Goal: Use online tool/utility: Utilize a website feature to perform a specific function

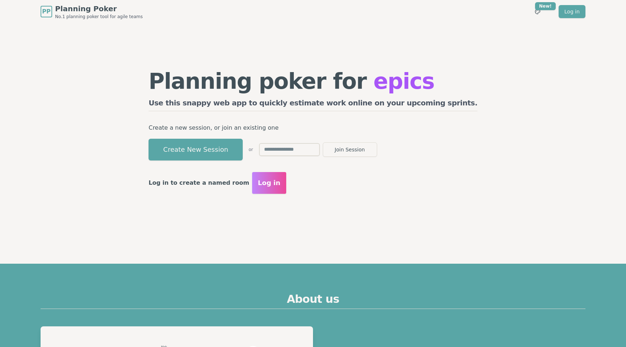
click at [320, 151] on input "text" at bounding box center [289, 149] width 61 height 13
type input "****"
click at [323, 142] on button "Join Session" at bounding box center [350, 149] width 54 height 14
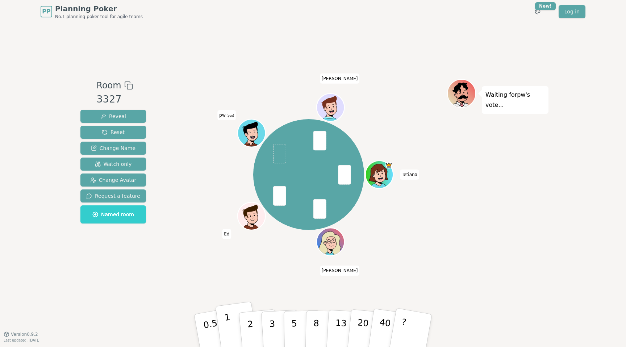
click at [237, 329] on button "1" at bounding box center [236, 330] width 43 height 59
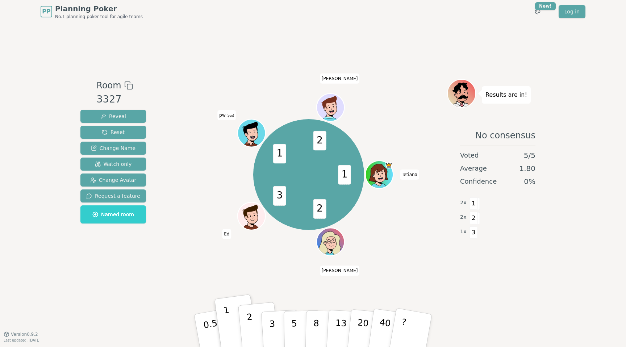
click at [244, 329] on button "2" at bounding box center [258, 331] width 41 height 58
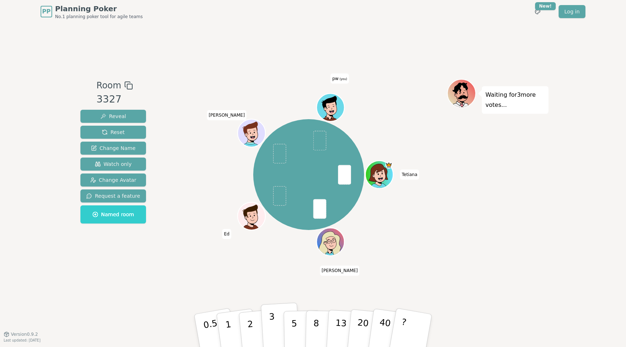
click at [267, 328] on button "3" at bounding box center [280, 331] width 39 height 57
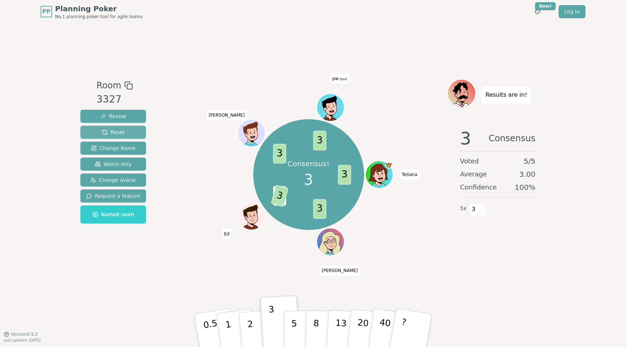
click at [104, 134] on span "Reset" at bounding box center [113, 132] width 23 height 7
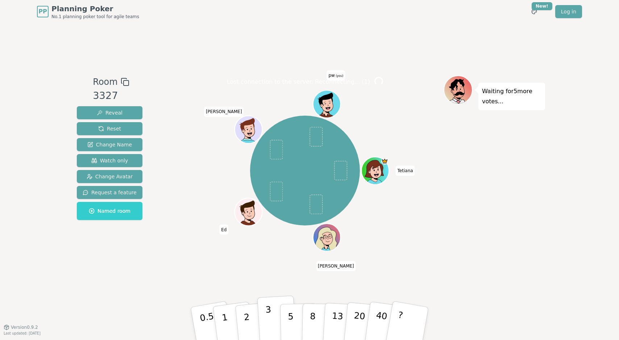
click at [270, 324] on p "3" at bounding box center [269, 323] width 8 height 39
click at [272, 315] on button "3" at bounding box center [276, 323] width 39 height 57
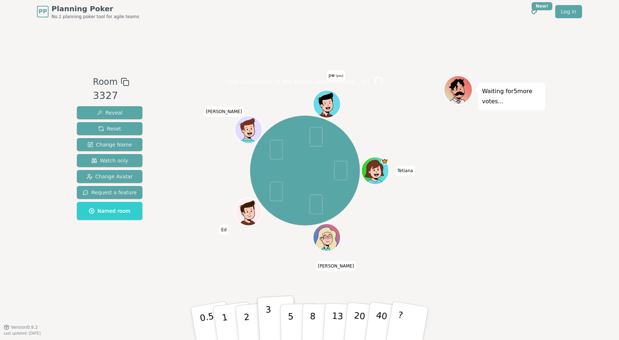
click at [272, 315] on button "3" at bounding box center [276, 323] width 39 height 57
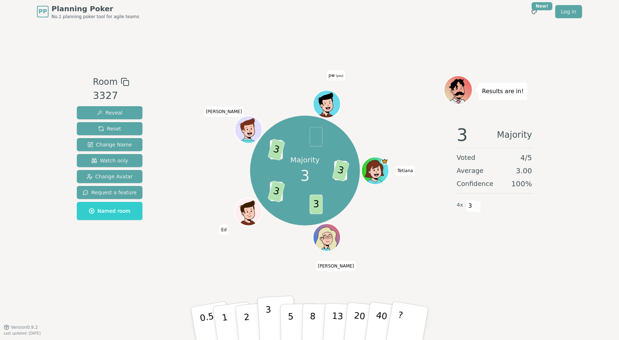
click at [268, 317] on p "3" at bounding box center [269, 323] width 8 height 39
click at [109, 134] on button "Reset" at bounding box center [110, 128] width 66 height 13
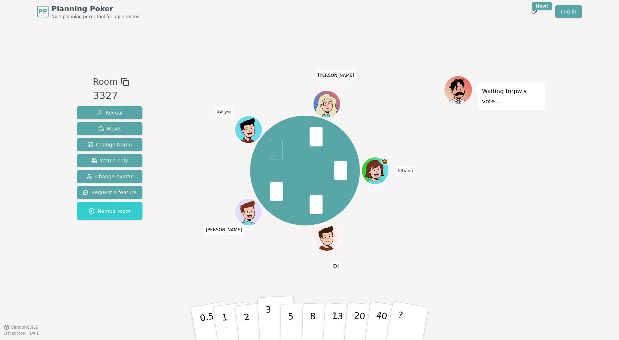
click at [267, 316] on p "3" at bounding box center [269, 323] width 8 height 39
